Goal: Information Seeking & Learning: Learn about a topic

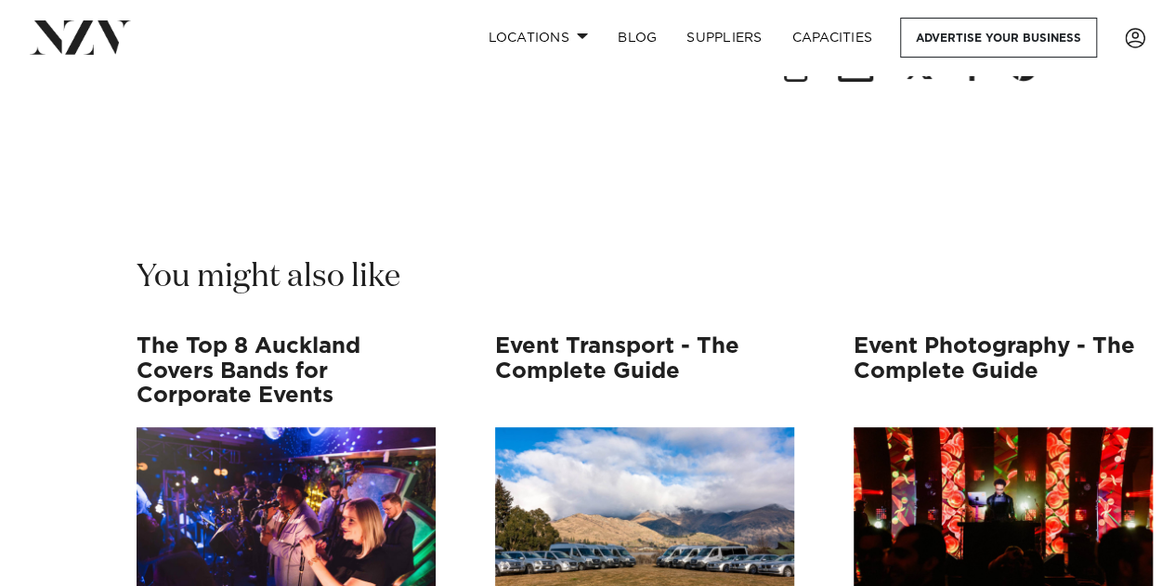
scroll to position [18047, 0]
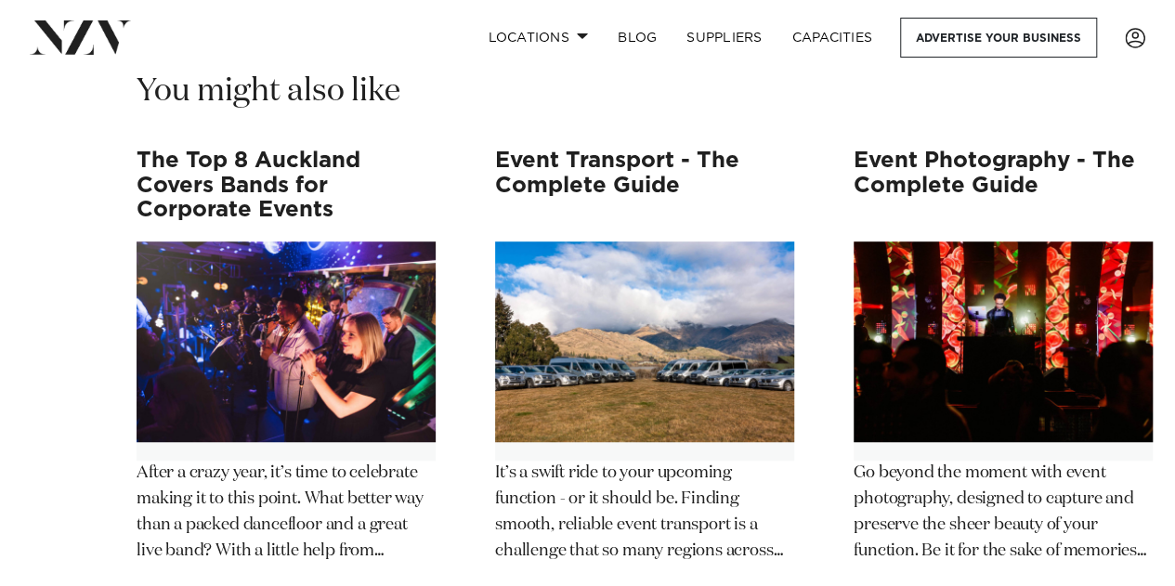
click at [969, 300] on img "3 / 12" at bounding box center [1003, 342] width 299 height 201
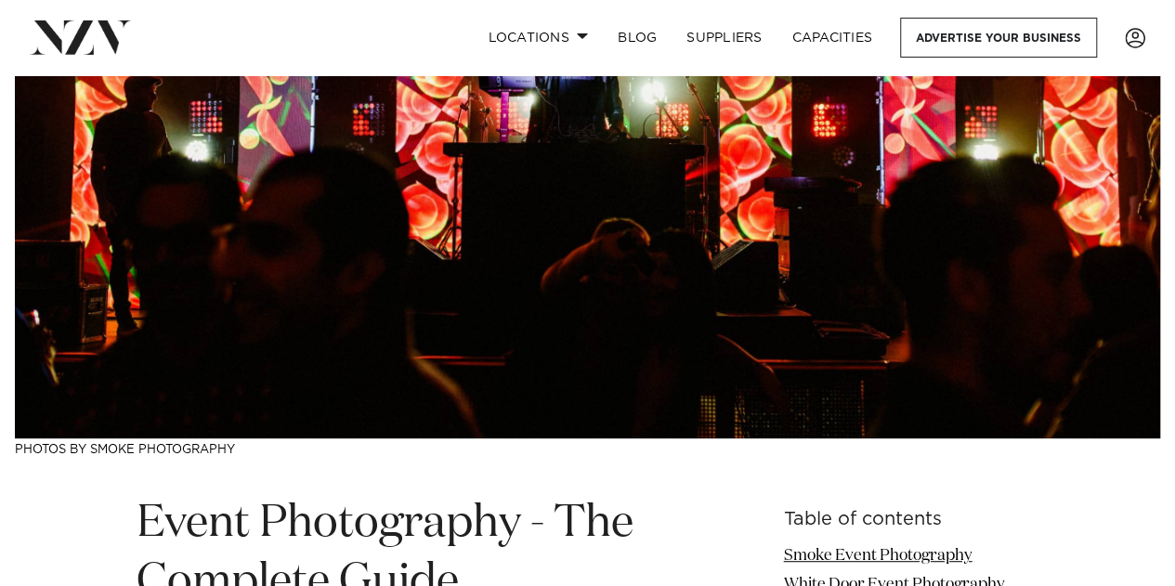
scroll to position [93, 0]
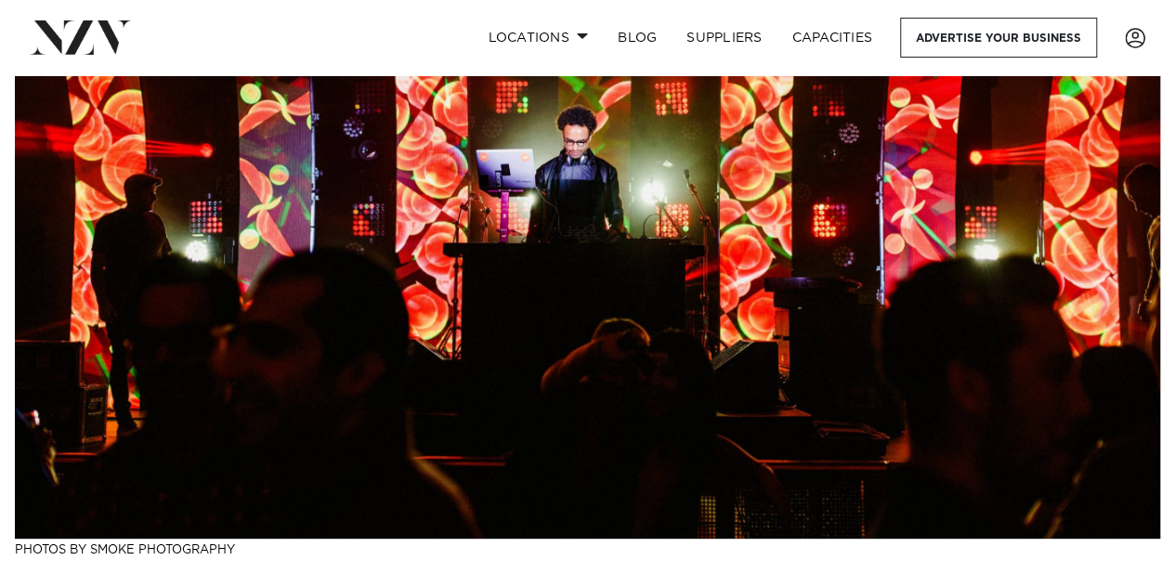
click at [1161, 572] on div at bounding box center [1161, 572] width 0 height 0
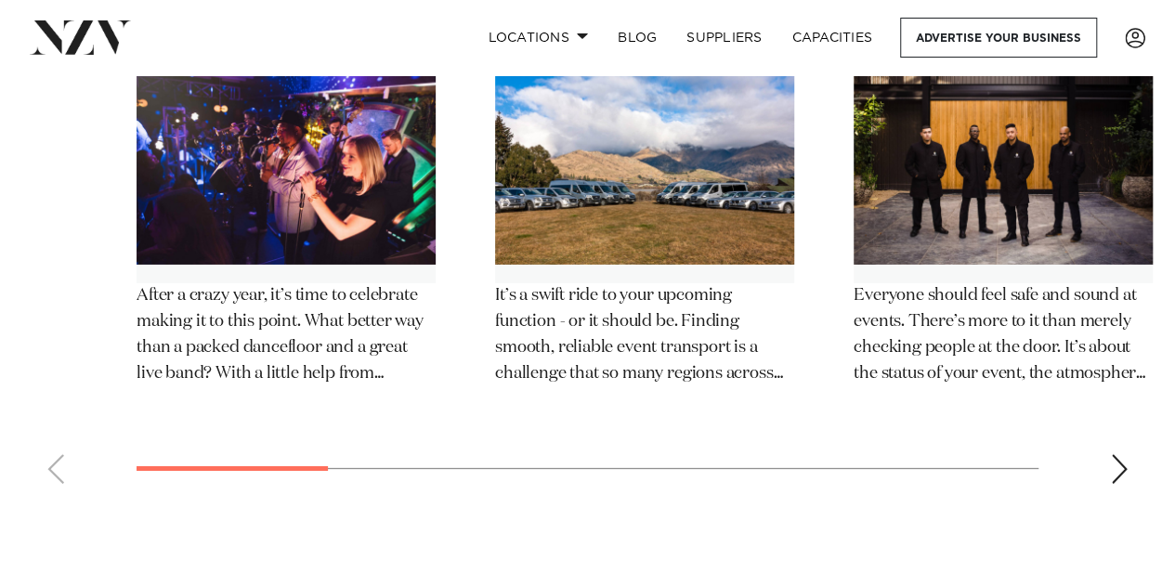
scroll to position [9754, 0]
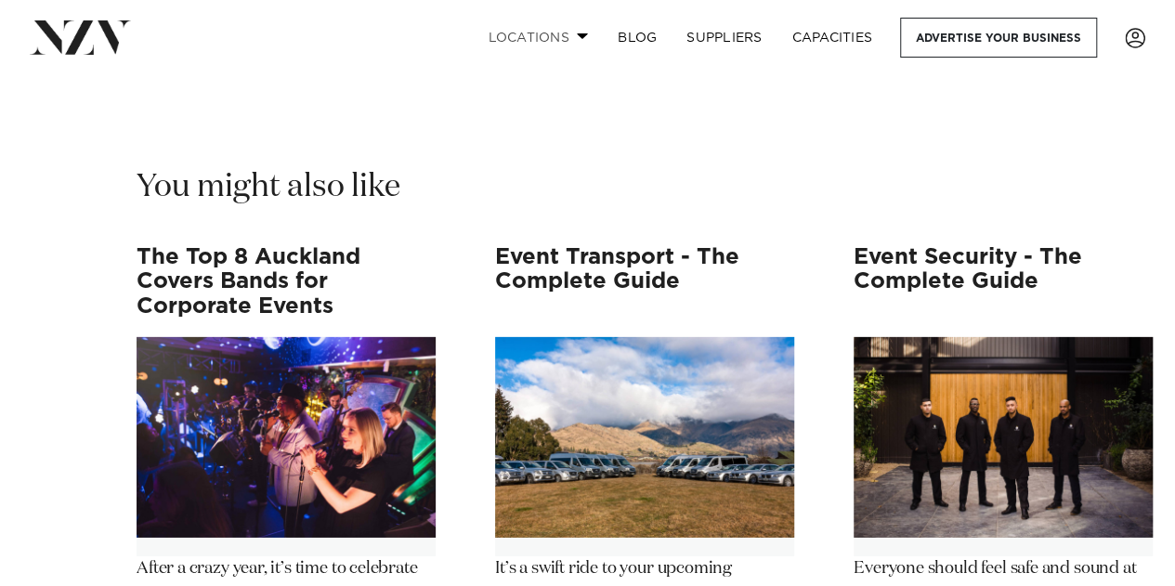
click at [498, 38] on link "Locations" at bounding box center [538, 38] width 130 height 40
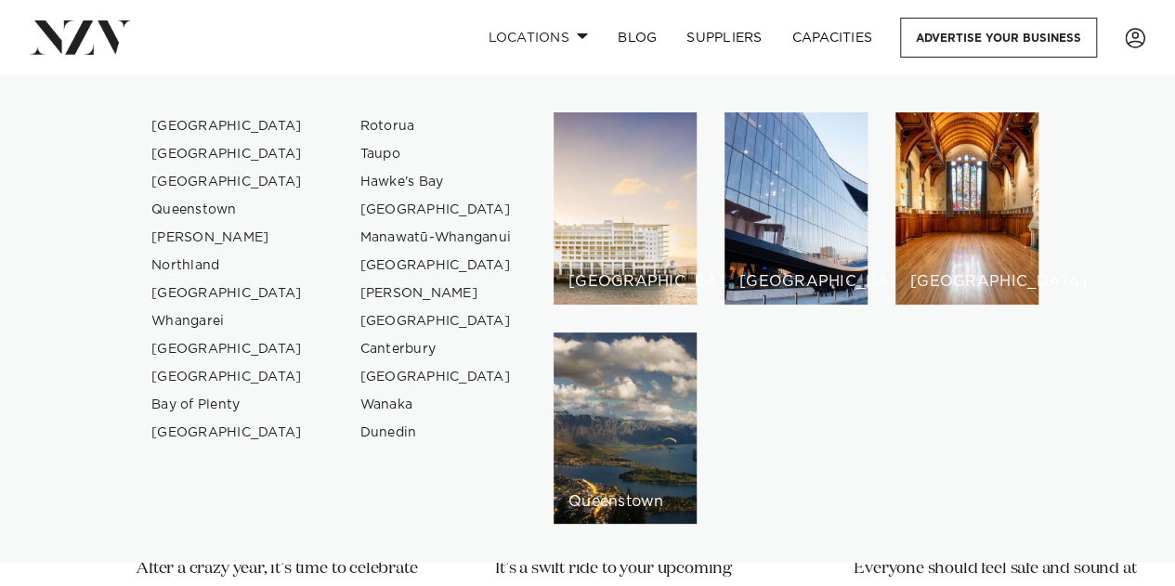
drag, startPoint x: 33, startPoint y: 177, endPoint x: 46, endPoint y: 170, distance: 13.7
click at [33, 177] on div "Auckland Wellington Christchurch Queenstown Hamilton Northland Bay of Islands W…" at bounding box center [587, 318] width 1145 height 412
